Goal: Navigation & Orientation: Find specific page/section

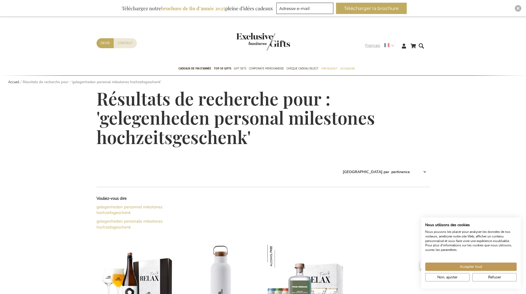
click at [385, 48] on strong "Français" at bounding box center [380, 46] width 28 height 6
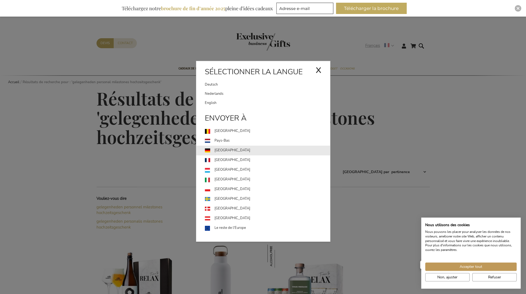
click at [229, 150] on link "[GEOGRAPHIC_DATA]" at bounding box center [267, 151] width 125 height 10
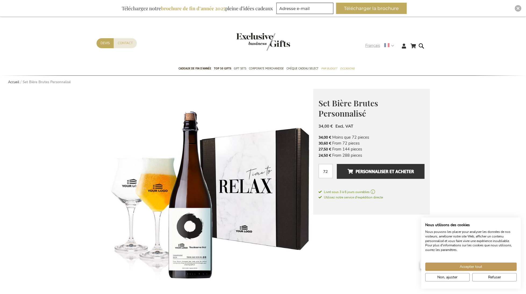
click at [391, 47] on strong "Français" at bounding box center [380, 46] width 28 height 6
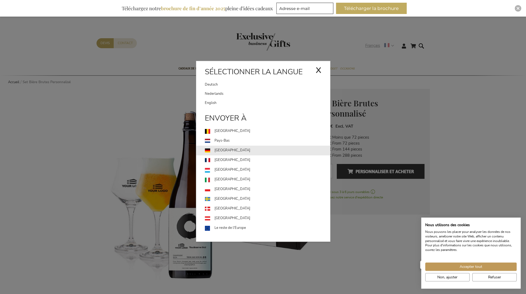
click at [222, 151] on link "[GEOGRAPHIC_DATA]" at bounding box center [267, 151] width 125 height 10
